Goal: Task Accomplishment & Management: Use online tool/utility

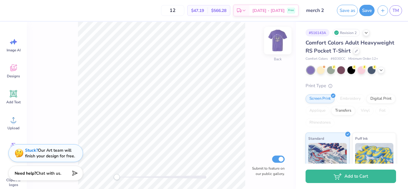
click at [279, 44] on img at bounding box center [278, 41] width 24 height 24
click at [274, 41] on img at bounding box center [278, 41] width 24 height 24
click at [22, 93] on div "Add Text" at bounding box center [14, 97] width 22 height 22
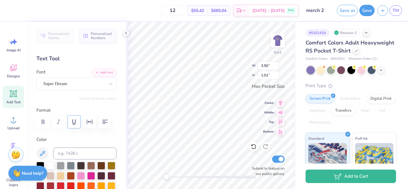
scroll to position [30, 0]
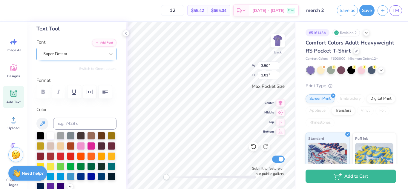
click at [94, 55] on div "Super Dream" at bounding box center [74, 53] width 63 height 9
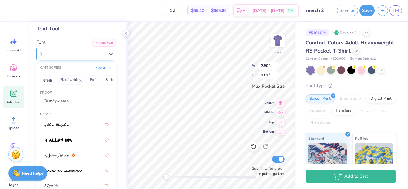
click at [100, 52] on div "Super Dream" at bounding box center [74, 54] width 62 height 7
click at [109, 54] on icon at bounding box center [111, 54] width 4 height 2
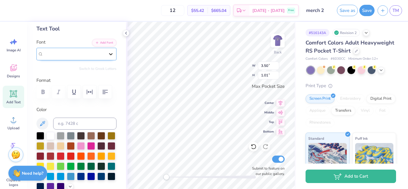
click at [109, 54] on icon at bounding box center [111, 54] width 4 height 2
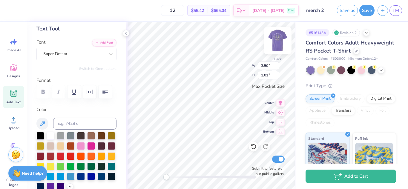
click at [280, 42] on img at bounding box center [278, 41] width 24 height 24
click at [274, 39] on img at bounding box center [278, 41] width 24 height 24
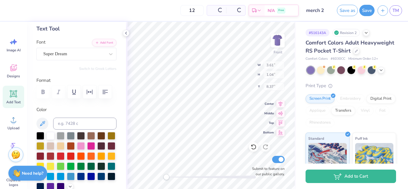
type input "3.61"
type input "1.04"
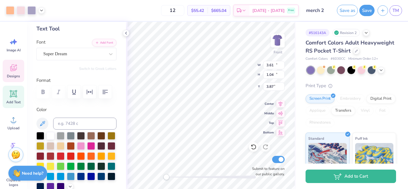
type input "12.22"
type input "11.19"
type input "3.87"
type input "5.38"
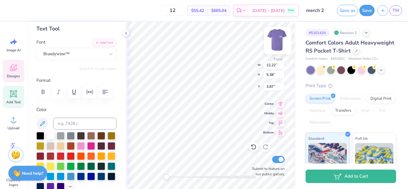
click at [276, 39] on img at bounding box center [278, 41] width 24 height 24
click at [136, 12] on div "12 $55.42 Per Item $665.04 Total Est. Delivery [DATE] - [DATE] Free" at bounding box center [154, 10] width 290 height 21
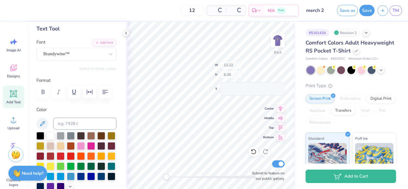
click at [282, 41] on img at bounding box center [278, 41] width 12 height 12
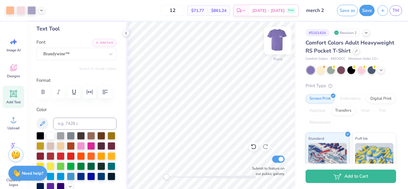
click at [273, 44] on img at bounding box center [278, 41] width 24 height 24
click at [272, 40] on img at bounding box center [278, 41] width 24 height 24
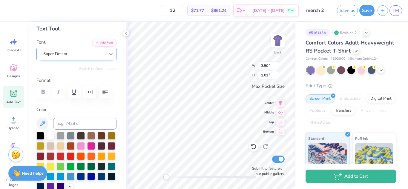
click at [105, 57] on div at bounding box center [110, 54] width 11 height 11
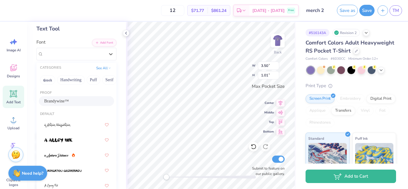
click at [63, 105] on div "Brandywine™" at bounding box center [76, 101] width 75 height 10
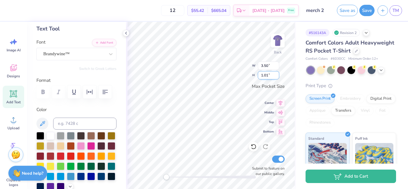
click at [233, 75] on div "Back W 3.50 3.50 " H 1.01 1.01 " Max Pocket Size Center Middle Top Bottom Submi…" at bounding box center [211, 105] width 170 height 167
type textarea "T"
type textarea "ASA"
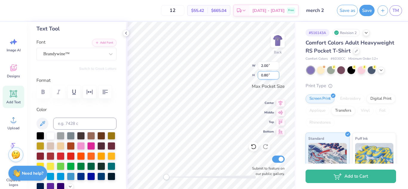
type input "2.00"
type input "0.80"
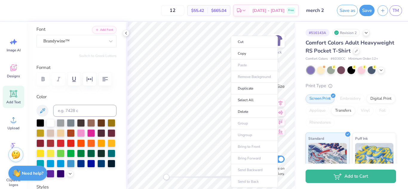
scroll to position [0, 0]
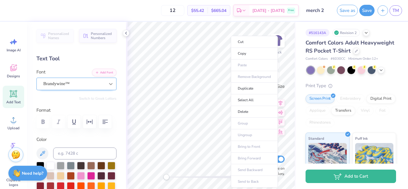
click at [108, 85] on icon at bounding box center [111, 84] width 6 height 6
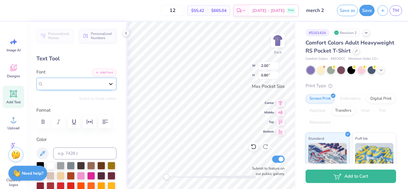
click at [109, 84] on icon at bounding box center [111, 84] width 4 height 2
click at [104, 94] on div "Personalized Names Personalized Numbers Text Tool Add Font Font Select is focus…" at bounding box center [76, 105] width 99 height 167
click at [107, 40] on button "Personalized Numbers" at bounding box center [97, 35] width 37 height 14
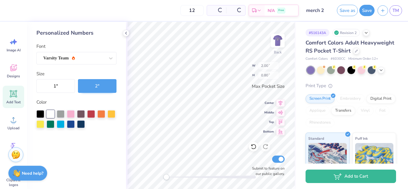
type input "2.78"
type input "2.00"
click at [252, 143] on div at bounding box center [254, 147] width 10 height 10
click at [127, 34] on icon at bounding box center [126, 33] width 5 height 5
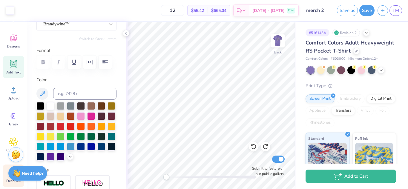
scroll to position [73, 0]
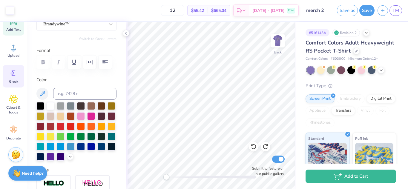
click at [17, 81] on span "Greek" at bounding box center [13, 81] width 9 height 5
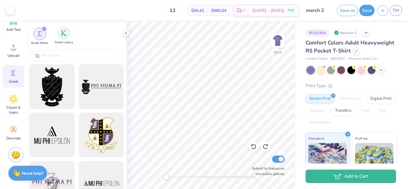
click at [62, 29] on div "filter for Greek Letters" at bounding box center [64, 33] width 12 height 12
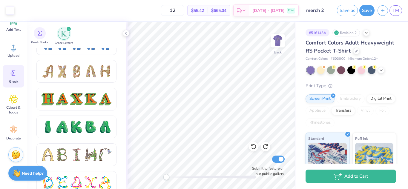
scroll to position [657, 0]
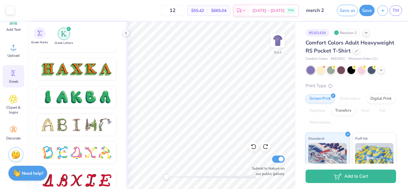
click at [46, 39] on div "Greek Marks" at bounding box center [39, 36] width 17 height 18
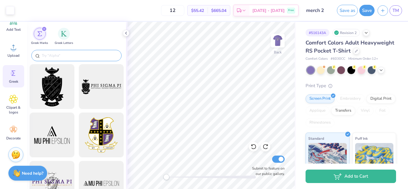
click at [64, 54] on input "text" at bounding box center [79, 56] width 77 height 6
type input "S"
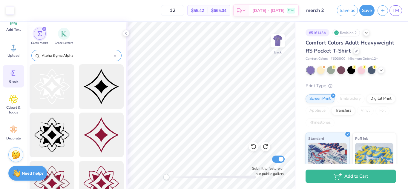
type input "Alpha Sigma Alpha"
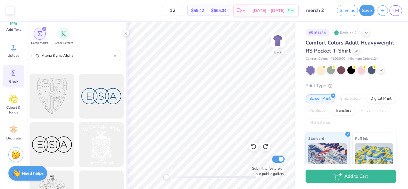
scroll to position [1823, 0]
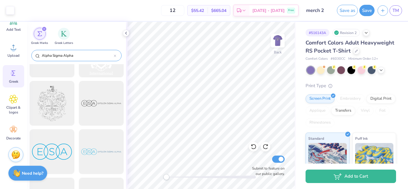
click at [117, 55] on div "Alpha Sigma Alpha" at bounding box center [76, 55] width 90 height 11
click at [114, 55] on div "Alpha Sigma Alpha" at bounding box center [76, 55] width 90 height 11
drag, startPoint x: 115, startPoint y: 57, endPoint x: 111, endPoint y: 56, distance: 4.1
click at [115, 56] on icon at bounding box center [115, 56] width 2 height 2
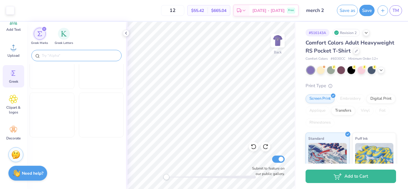
scroll to position [649, 0]
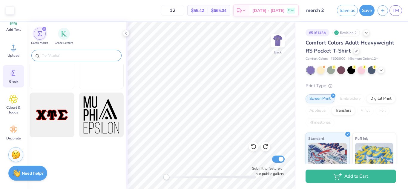
click at [99, 56] on input "text" at bounding box center [79, 56] width 77 height 6
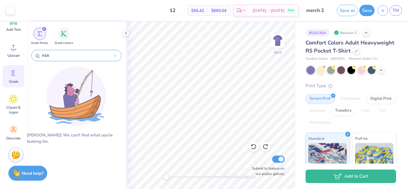
drag, startPoint x: 100, startPoint y: 57, endPoint x: 43, endPoint y: 57, distance: 57.4
click at [43, 57] on input "ASA" at bounding box center [77, 56] width 73 height 6
type input "A"
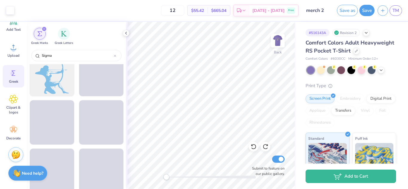
scroll to position [2929, 0]
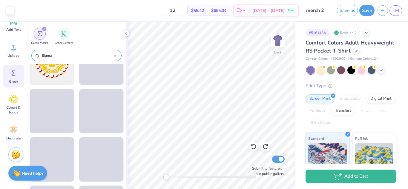
type input "Sigma"
click at [78, 59] on div "Sigma" at bounding box center [76, 55] width 90 height 11
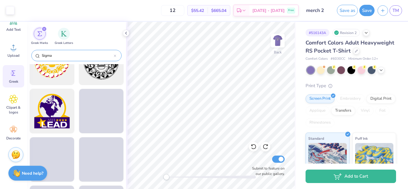
click at [115, 58] on div at bounding box center [115, 55] width 2 height 5
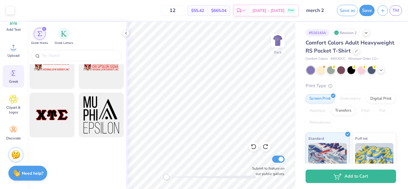
scroll to position [13, 0]
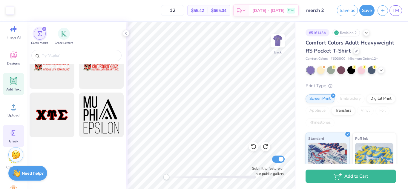
click at [13, 75] on div "Add Text" at bounding box center [14, 84] width 22 height 22
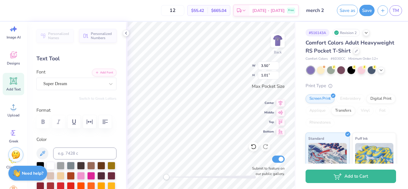
scroll to position [5, 1]
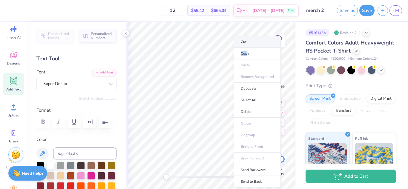
drag, startPoint x: 247, startPoint y: 56, endPoint x: 251, endPoint y: 37, distance: 19.2
click at [251, 37] on ul "Cut Copy Paste Remove Background Duplicate Select All Delete Group Ungroup Brin…" at bounding box center [257, 112] width 47 height 152
click at [252, 39] on li "Cut" at bounding box center [257, 42] width 47 height 12
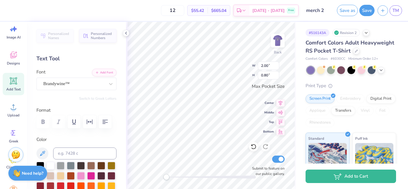
scroll to position [5, 1]
type textarea "Alpha Sigma Aplha"
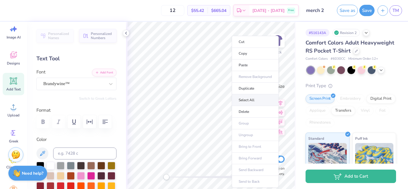
click at [248, 96] on li "Select All" at bounding box center [255, 100] width 47 height 12
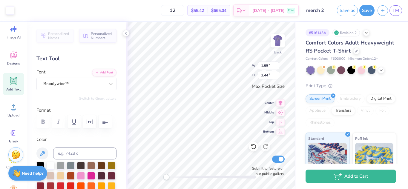
scroll to position [5, 1]
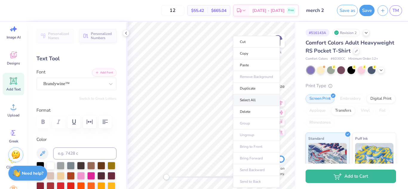
click at [243, 98] on li "Select All" at bounding box center [256, 100] width 47 height 12
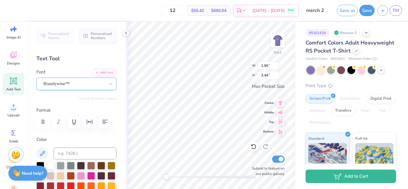
click at [88, 89] on div "Brandywine™" at bounding box center [76, 84] width 80 height 13
click at [105, 83] on div at bounding box center [110, 84] width 11 height 11
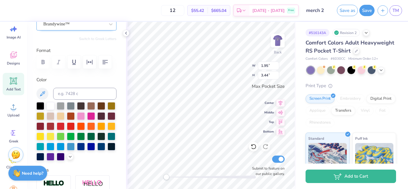
scroll to position [30, 0]
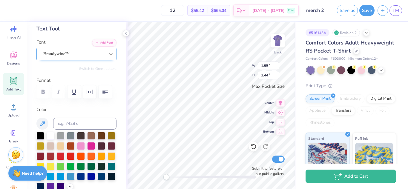
click at [108, 57] on div at bounding box center [110, 54] width 11 height 11
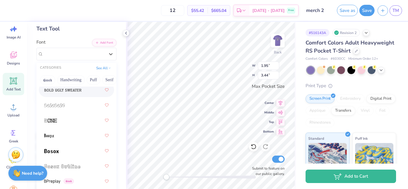
scroll to position [568, 0]
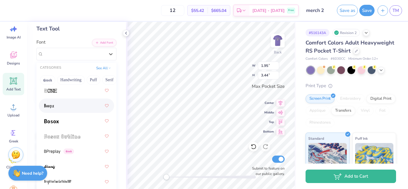
click at [75, 109] on div at bounding box center [76, 105] width 65 height 11
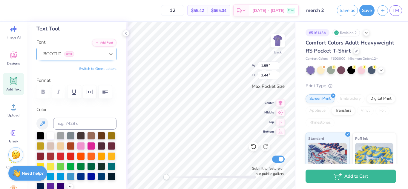
click at [110, 54] on div at bounding box center [110, 54] width 11 height 11
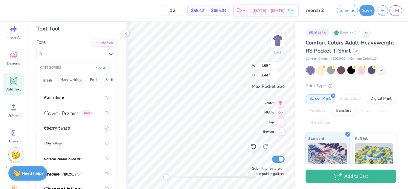
scroll to position [1076, 0]
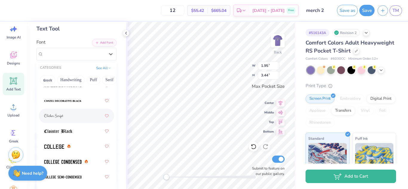
click at [74, 120] on div at bounding box center [76, 116] width 65 height 11
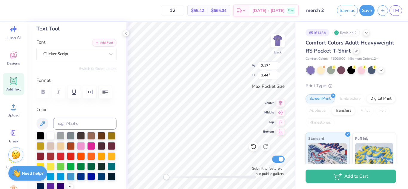
scroll to position [5, 1]
click at [254, 149] on icon at bounding box center [253, 146] width 5 height 5
click at [44, 92] on div at bounding box center [76, 91] width 80 height 13
click at [57, 94] on div at bounding box center [76, 91] width 80 height 13
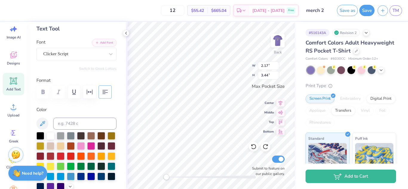
click at [106, 94] on icon "button" at bounding box center [105, 91] width 7 height 7
click at [106, 95] on icon "button" at bounding box center [105, 91] width 7 height 7
click at [88, 94] on icon "button" at bounding box center [89, 91] width 7 height 7
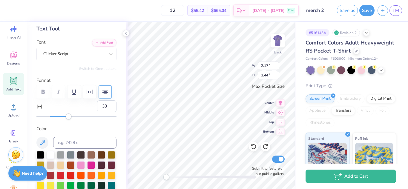
type input "34"
drag, startPoint x: 50, startPoint y: 115, endPoint x: 70, endPoint y: 116, distance: 20.6
click at [70, 116] on div "Accessibility label" at bounding box center [69, 117] width 6 height 6
type input "21"
drag, startPoint x: 71, startPoint y: 117, endPoint x: 62, endPoint y: 117, distance: 9.0
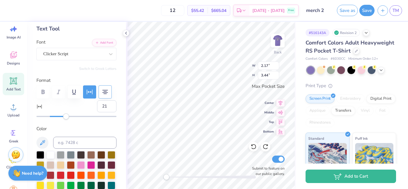
click at [63, 117] on div "Accessibility label" at bounding box center [66, 117] width 6 height 6
type input "16"
drag, startPoint x: 62, startPoint y: 117, endPoint x: 59, endPoint y: 117, distance: 3.3
click at [59, 117] on div "Accessibility label" at bounding box center [60, 117] width 6 height 6
type input "-11"
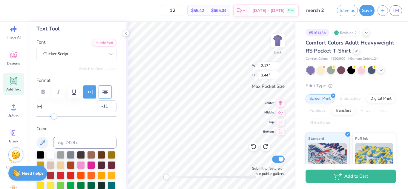
drag, startPoint x: 60, startPoint y: 117, endPoint x: 42, endPoint y: 117, distance: 17.9
click at [51, 117] on div "Accessibility label" at bounding box center [54, 117] width 6 height 6
drag, startPoint x: 46, startPoint y: 120, endPoint x: 39, endPoint y: 119, distance: 7.5
click at [39, 119] on div "Personalized Names Personalized Numbers Text Tool Add Font Font Clicker Script …" at bounding box center [76, 105] width 99 height 167
click at [42, 119] on div "Accessibility label" at bounding box center [42, 117] width 6 height 6
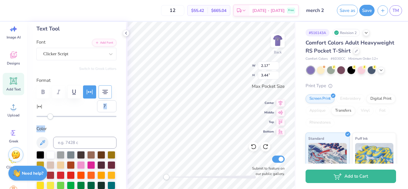
type input "8"
drag, startPoint x: 42, startPoint y: 119, endPoint x: 54, endPoint y: 119, distance: 11.7
click at [53, 119] on div "Accessibility label" at bounding box center [50, 117] width 6 height 6
click at [255, 146] on icon at bounding box center [254, 147] width 6 height 6
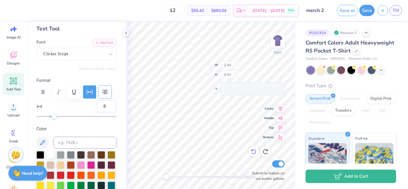
type input "2.17"
type input "0"
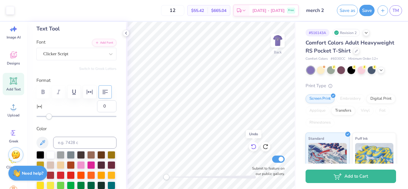
click at [253, 146] on icon at bounding box center [254, 147] width 6 height 6
click at [264, 146] on icon at bounding box center [266, 147] width 6 height 6
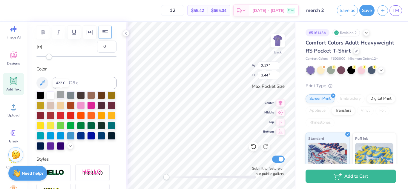
click at [60, 97] on div at bounding box center [61, 95] width 8 height 8
click at [37, 96] on div at bounding box center [40, 95] width 8 height 8
click at [46, 96] on div at bounding box center [76, 120] width 80 height 59
click at [49, 97] on div at bounding box center [51, 95] width 8 height 8
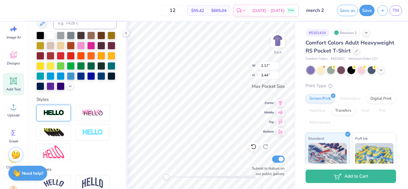
scroll to position [179, 0]
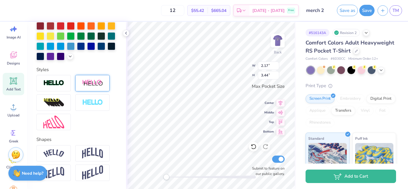
click at [94, 91] on div at bounding box center [92, 83] width 34 height 16
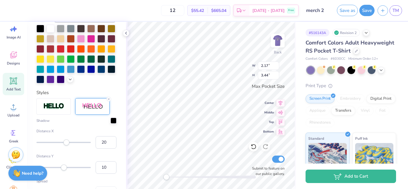
scroll to position [202, 0]
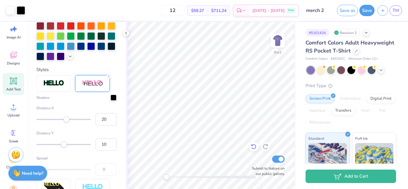
click at [254, 145] on icon at bounding box center [254, 147] width 6 height 6
click at [264, 146] on icon at bounding box center [266, 147] width 6 height 6
type input "-2"
drag, startPoint x: 67, startPoint y: 130, endPoint x: 61, endPoint y: 130, distance: 6.3
click at [61, 123] on div "Accessibility label" at bounding box center [62, 120] width 6 height 6
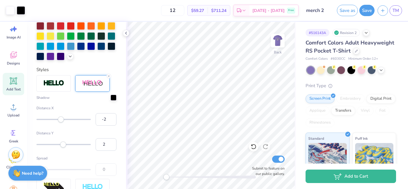
type input "1"
click at [62, 148] on div "Accessibility label" at bounding box center [62, 145] width 6 height 6
drag, startPoint x: 171, startPoint y: 176, endPoint x: 195, endPoint y: 178, distance: 23.4
click at [195, 178] on div "Accessibility label" at bounding box center [195, 177] width 6 height 6
click at [176, 181] on div "Back Submit to feature on our public gallery." at bounding box center [211, 105] width 170 height 167
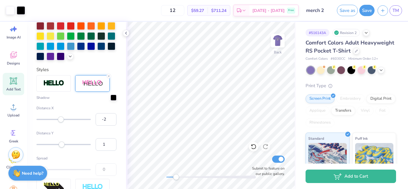
scroll to position [232, 0]
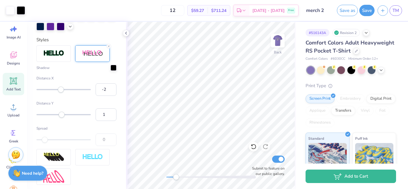
click at [46, 143] on div "Accessibility label" at bounding box center [45, 140] width 6 height 6
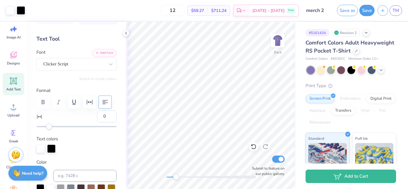
scroll to position [0, 0]
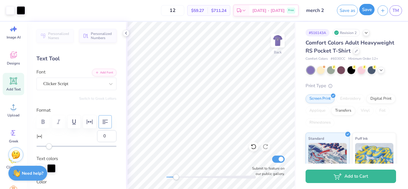
click at [372, 12] on button "Save" at bounding box center [367, 9] width 15 height 11
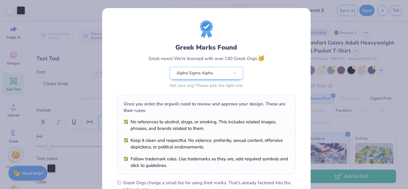
scroll to position [91, 0]
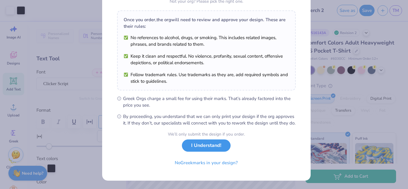
click at [210, 143] on button "I Understand!" at bounding box center [206, 146] width 49 height 12
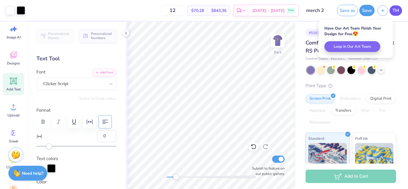
click at [397, 13] on span "TM" at bounding box center [396, 10] width 7 height 7
